Goal: Information Seeking & Learning: Learn about a topic

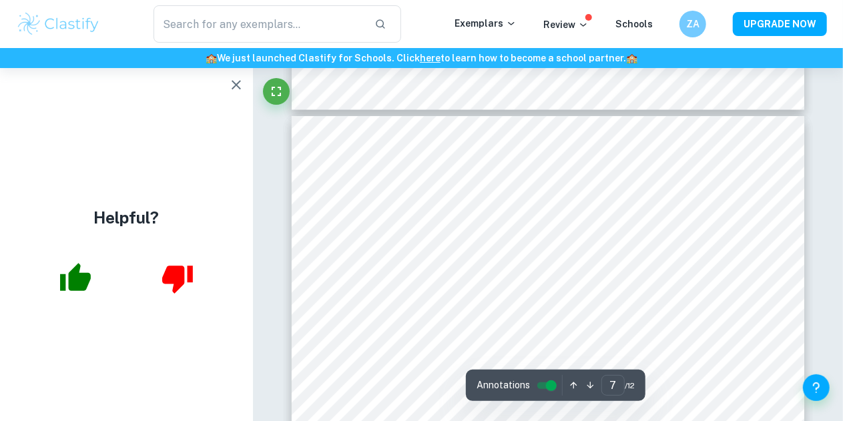
scroll to position [4521, 0]
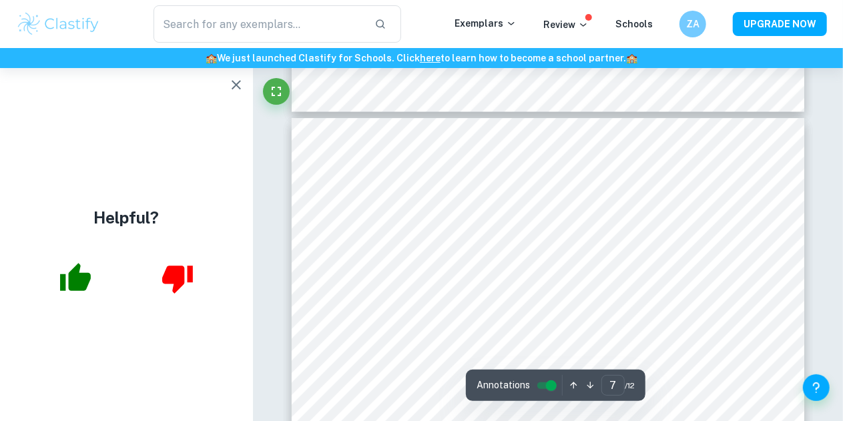
click at [232, 87] on icon "button" at bounding box center [236, 85] width 16 height 16
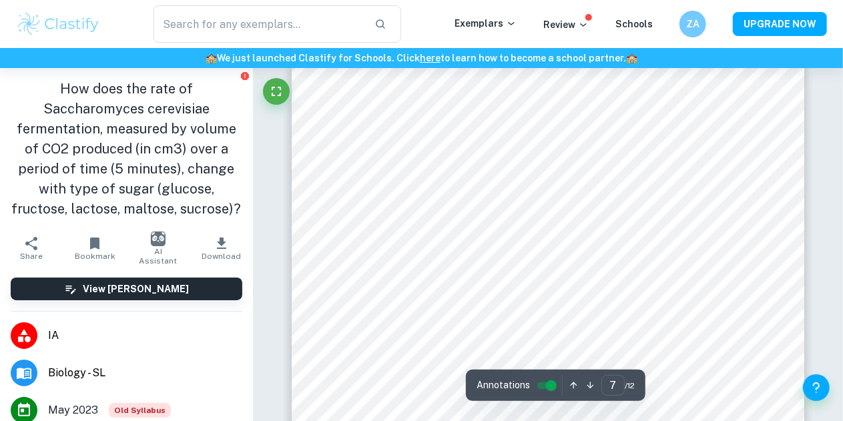
scroll to position [4589, 0]
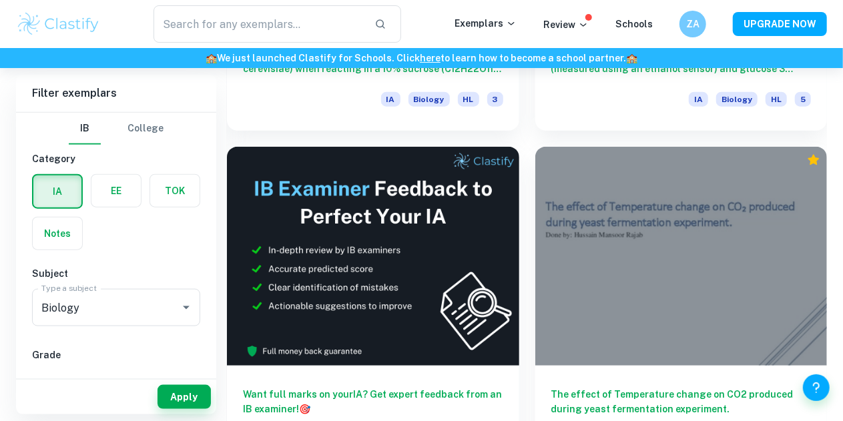
scroll to position [665, 0]
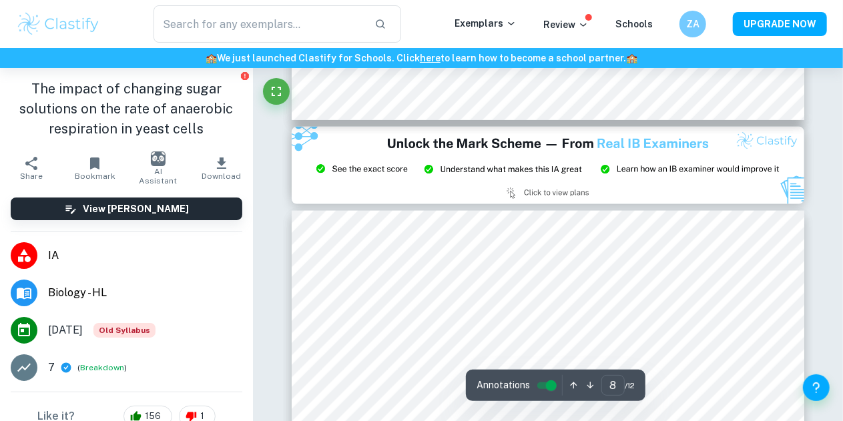
type input "9"
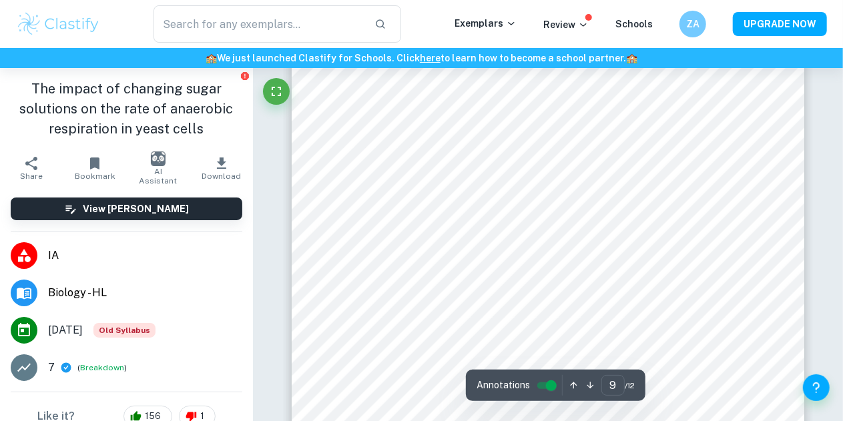
scroll to position [6212, 0]
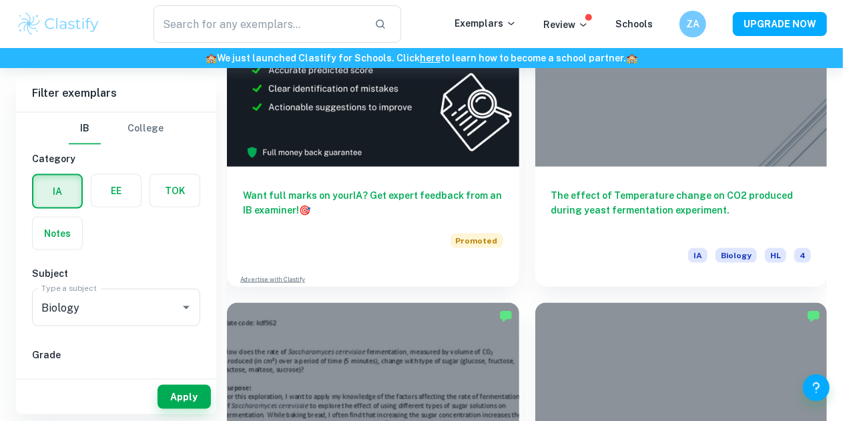
scroll to position [859, 0]
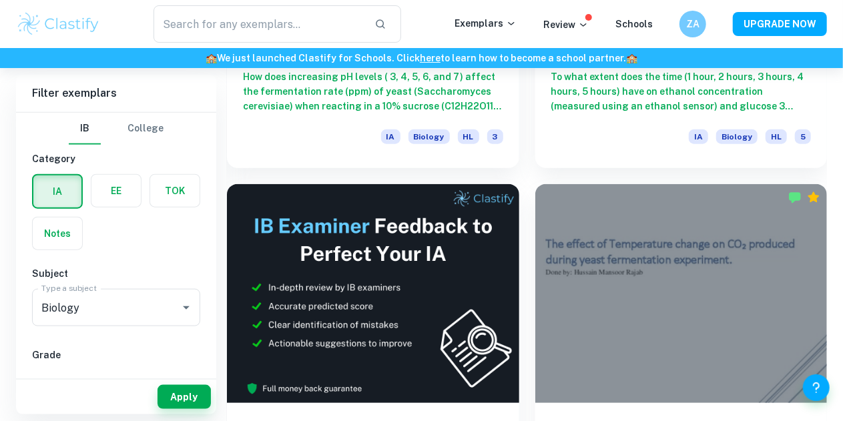
scroll to position [621, 0]
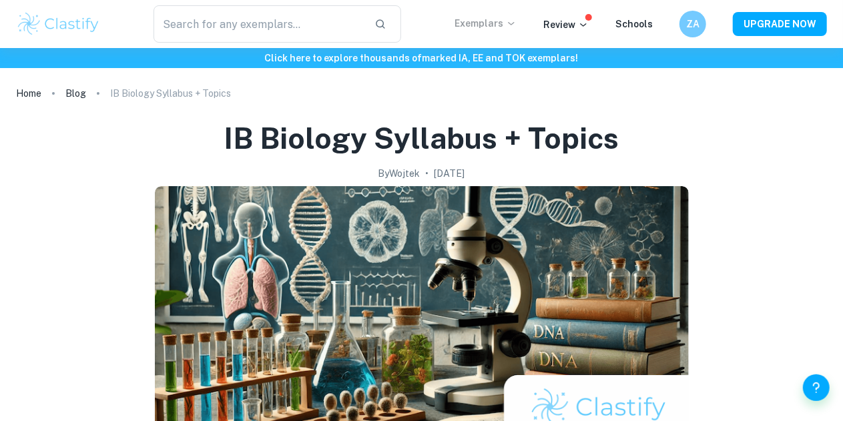
click at [477, 23] on p "Exemplars" at bounding box center [486, 23] width 62 height 15
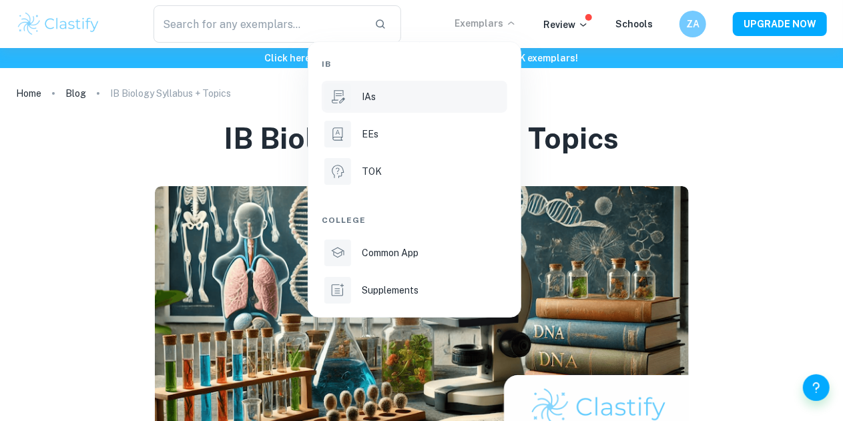
click at [425, 90] on div "IAs" at bounding box center [433, 96] width 143 height 15
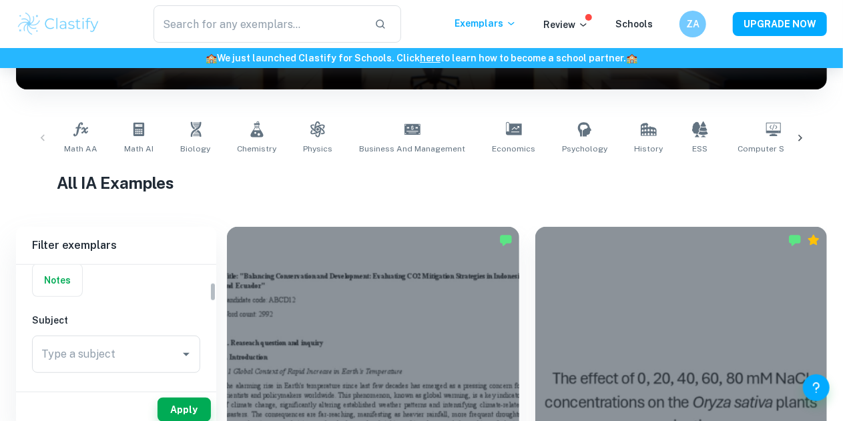
scroll to position [112, 0]
click at [182, 351] on icon "Open" at bounding box center [186, 348] width 16 height 16
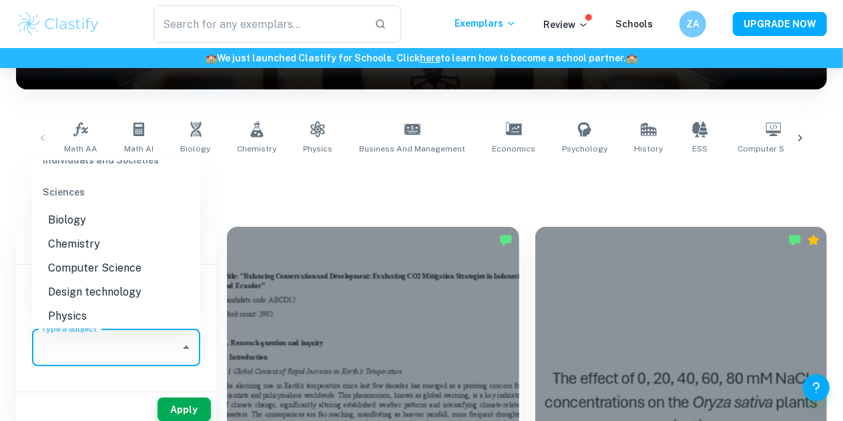
scroll to position [1639, 0]
click at [97, 224] on li "Biology" at bounding box center [116, 222] width 168 height 24
type input "Biology"
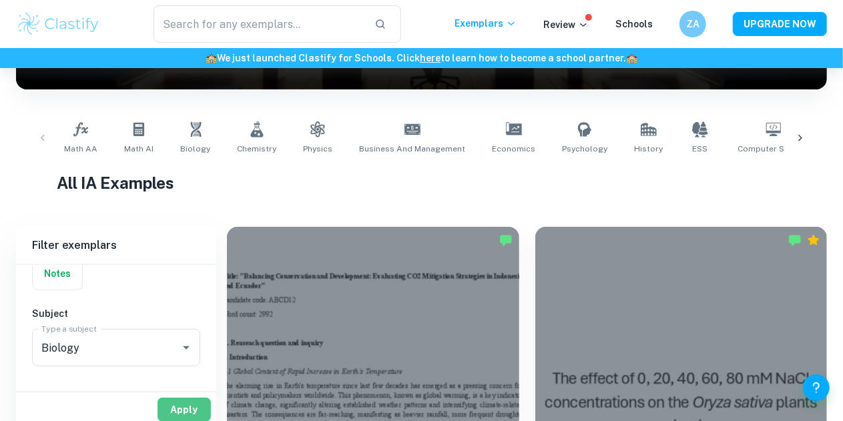
click at [193, 402] on button "Apply" at bounding box center [184, 410] width 53 height 24
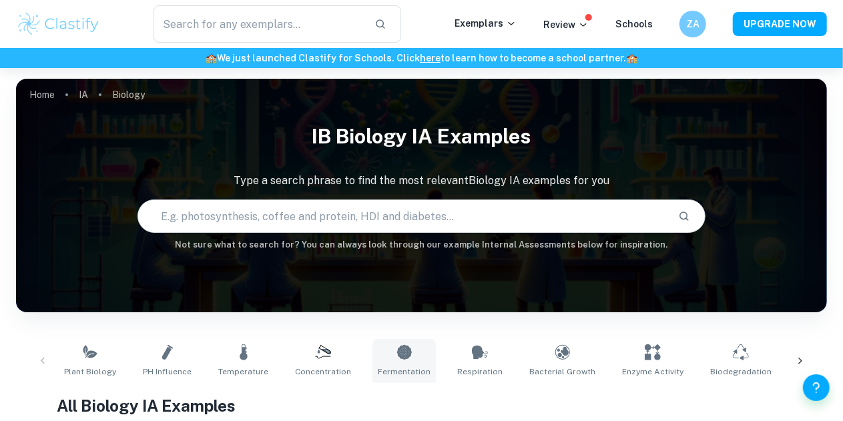
scroll to position [53, 0]
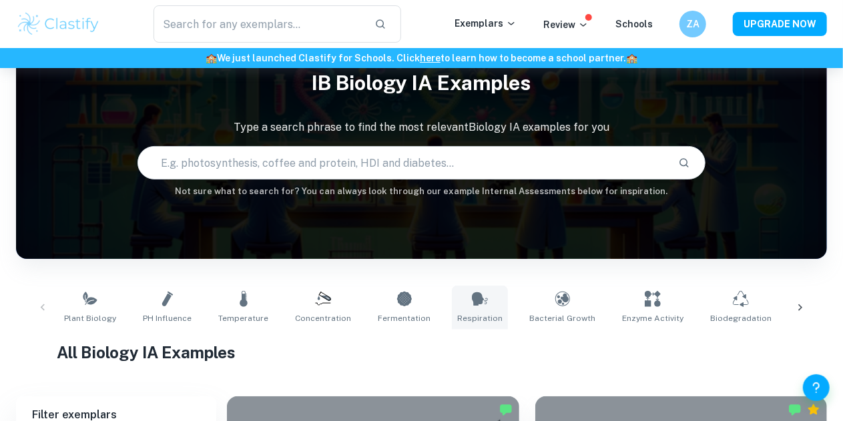
click at [469, 307] on link "Respiration" at bounding box center [480, 308] width 56 height 44
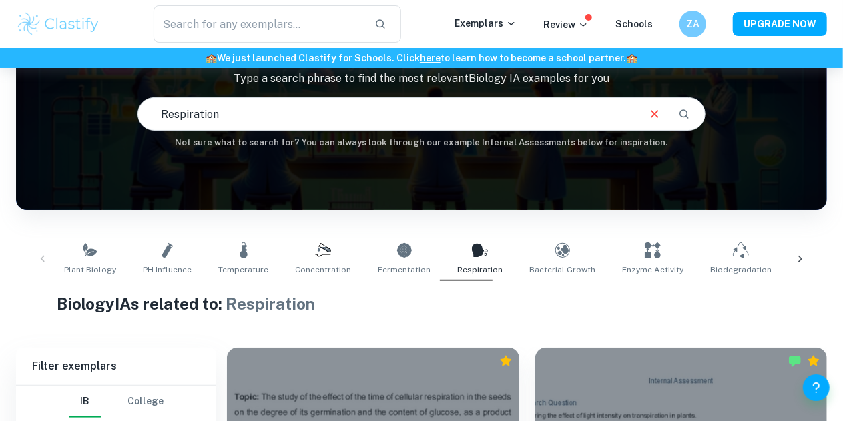
scroll to position [16, 0]
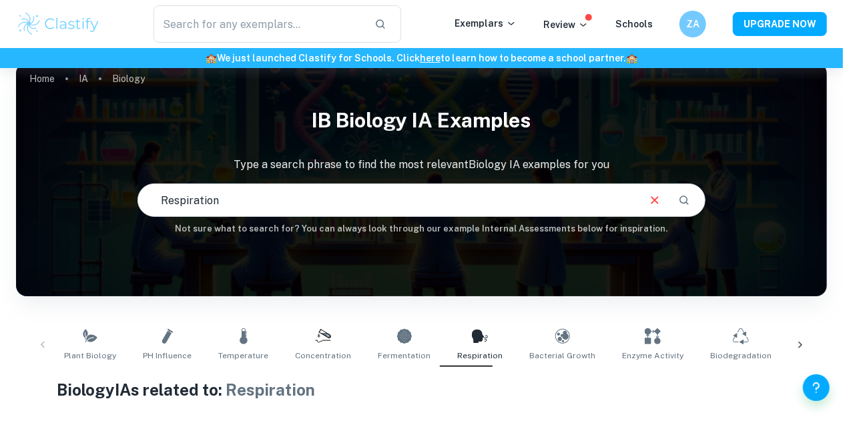
drag, startPoint x: 261, startPoint y: 198, endPoint x: 119, endPoint y: 204, distance: 142.3
click at [119, 204] on div "IB Biology IA examples Type a search phrase to find the most relevant Biology I…" at bounding box center [421, 168] width 811 height 136
type input "yeast and sugar"
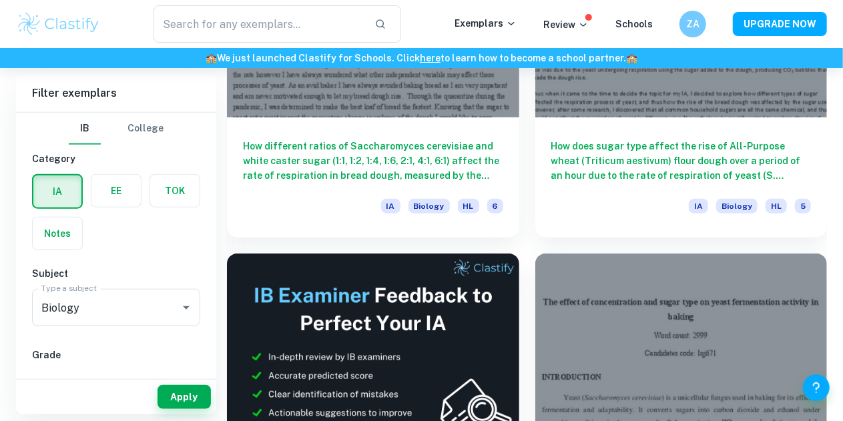
scroll to position [623, 0]
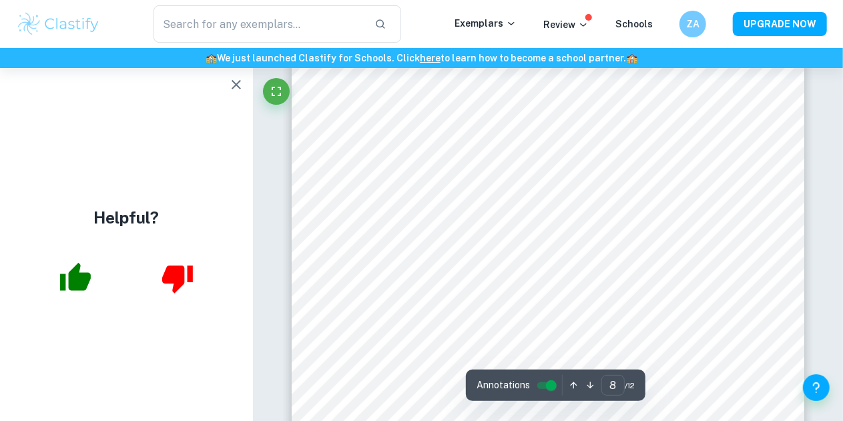
scroll to position [5374, 0]
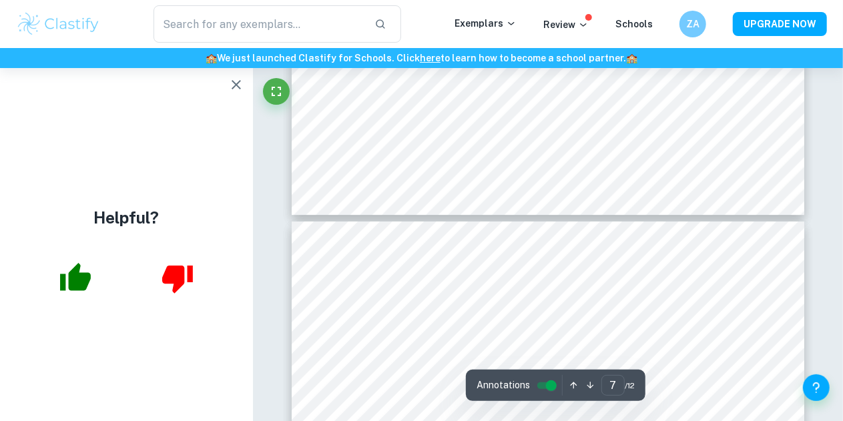
type input "8"
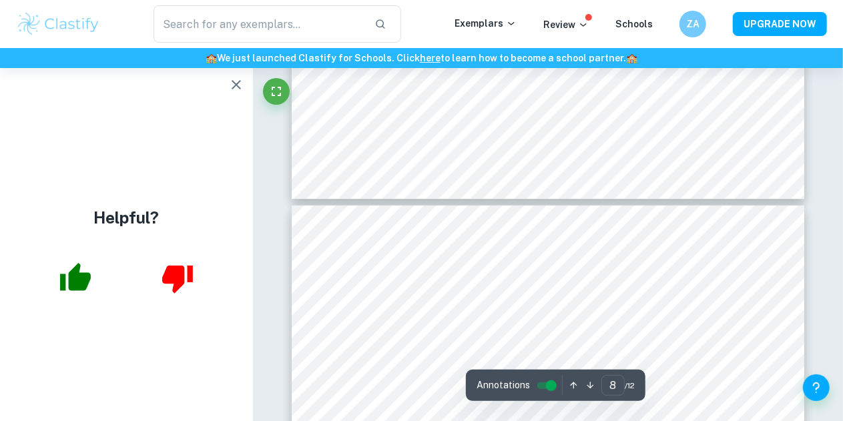
scroll to position [5165, 0]
